Goal: Task Accomplishment & Management: Manage account settings

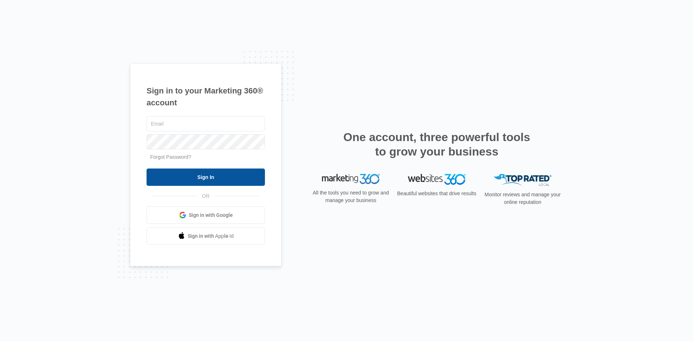
type input "[PERSON_NAME][DOMAIN_NAME][EMAIL_ADDRESS][PERSON_NAME][DOMAIN_NAME]"
click at [209, 178] on input "Sign In" at bounding box center [205, 176] width 118 height 17
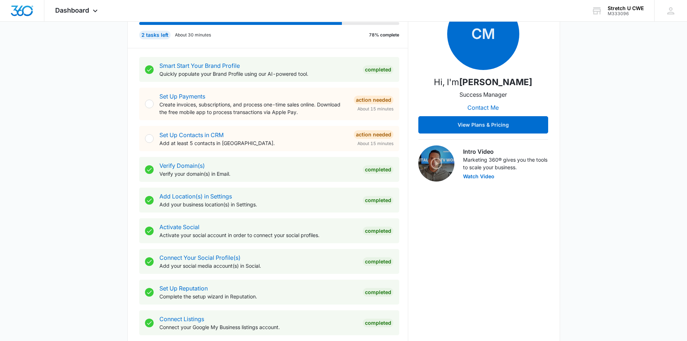
scroll to position [110, 0]
click at [264, 107] on p "Create invoices, subscriptions, and process one-time sales online. Download the…" at bounding box center [253, 107] width 189 height 15
click at [150, 105] on div at bounding box center [149, 103] width 9 height 9
click at [188, 95] on link "Set Up Payments" at bounding box center [182, 95] width 46 height 7
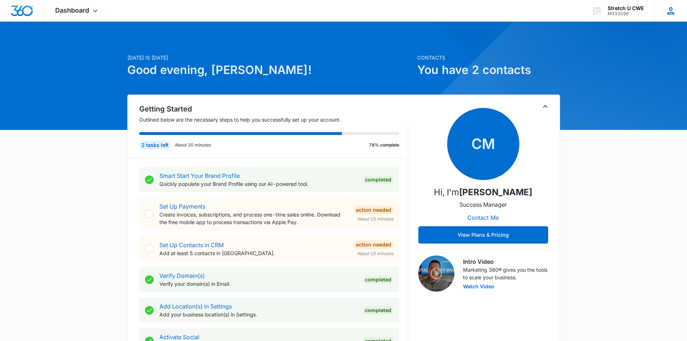
click at [670, 6] on icon at bounding box center [671, 10] width 11 height 11
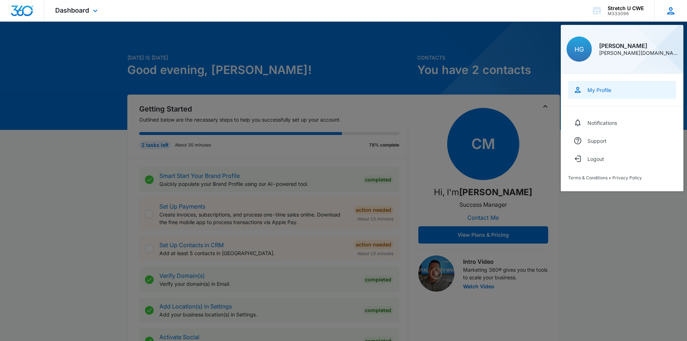
click at [600, 88] on div "My Profile" at bounding box center [600, 90] width 24 height 6
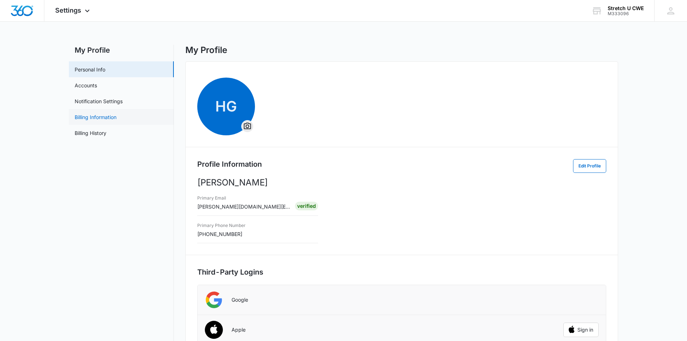
click at [99, 118] on link "Billing Information" at bounding box center [96, 117] width 42 height 8
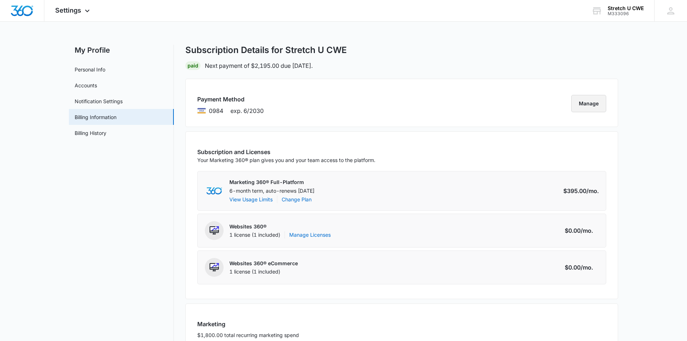
click at [582, 102] on button "Manage" at bounding box center [588, 103] width 35 height 17
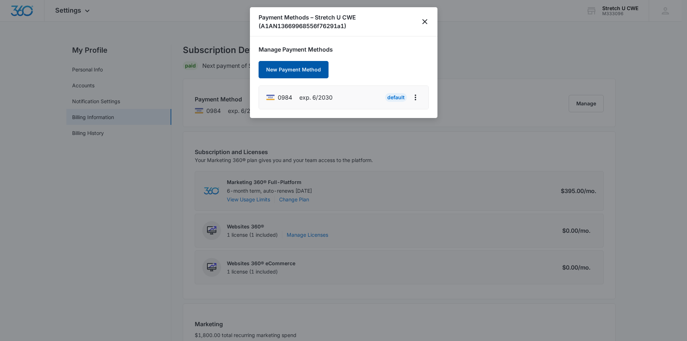
click at [310, 70] on button "New Payment Method" at bounding box center [294, 69] width 70 height 17
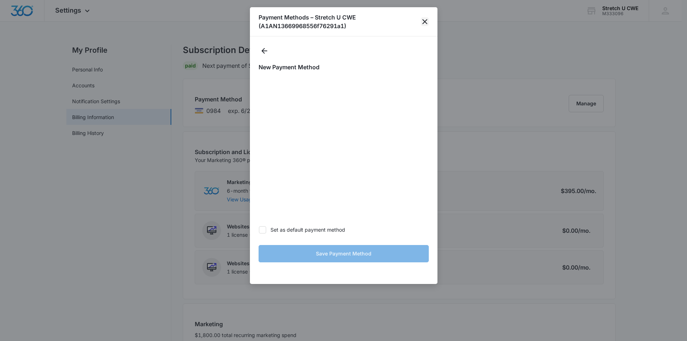
click at [421, 22] on icon "close" at bounding box center [425, 21] width 9 height 9
